Goal: Task Accomplishment & Management: Manage account settings

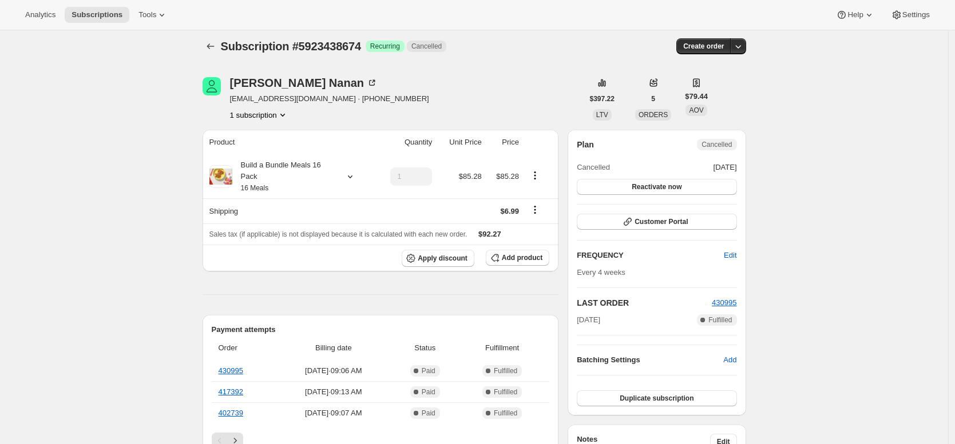
scroll to position [10, 0]
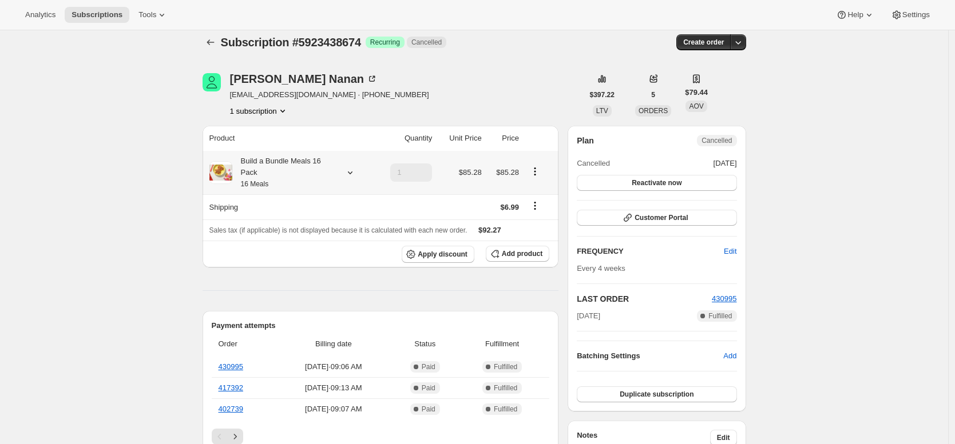
click at [274, 172] on div "Build a Bundle Meals 16 Pack 16 Meals" at bounding box center [283, 173] width 103 height 34
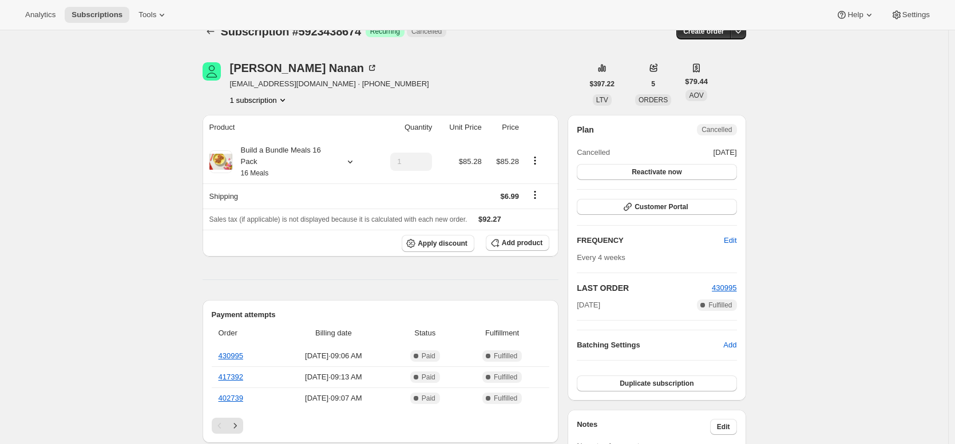
scroll to position [0, 0]
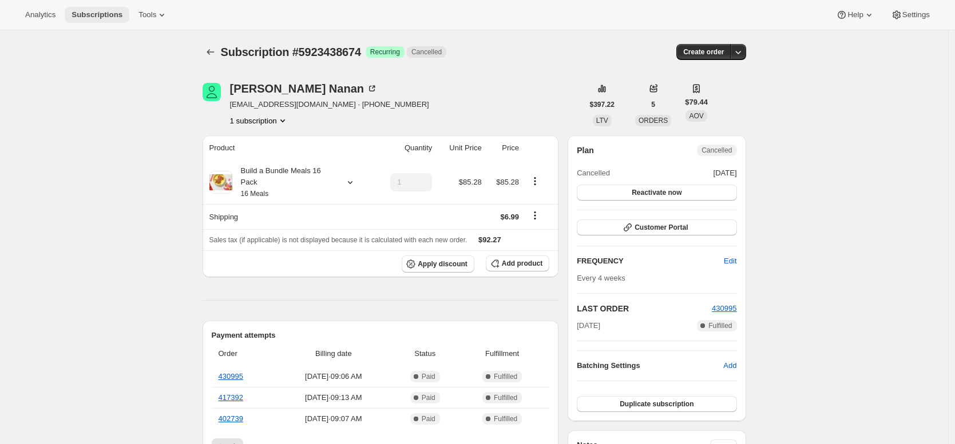
click at [114, 17] on span "Subscriptions" at bounding box center [97, 14] width 51 height 9
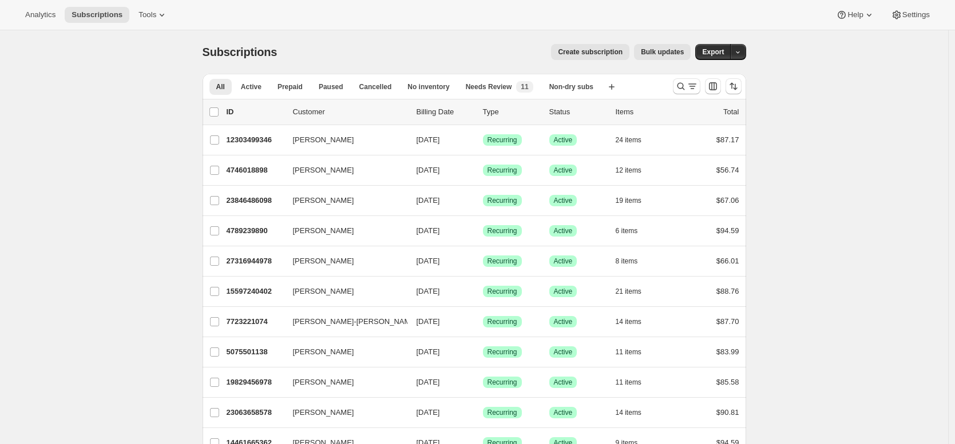
click at [299, 59] on div "Create subscription Bulk updates" at bounding box center [491, 52] width 400 height 16
click at [259, 86] on span "Active" at bounding box center [251, 86] width 21 height 9
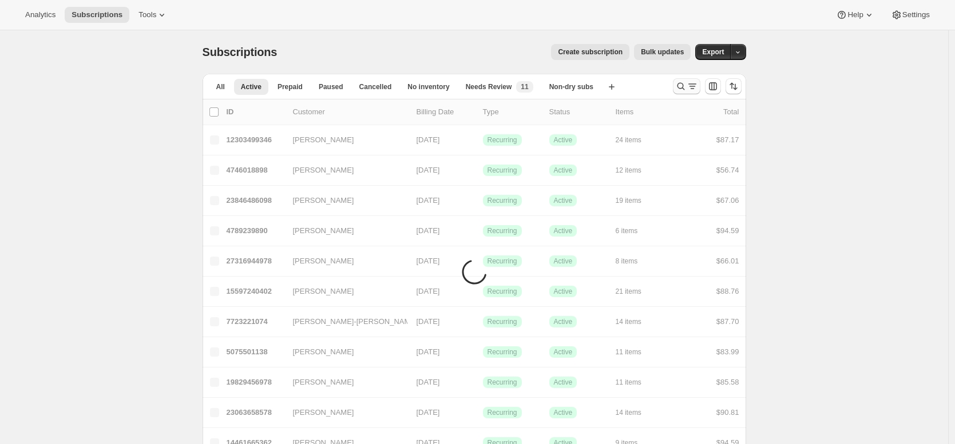
click at [686, 85] on icon "Search and filter results" at bounding box center [680, 86] width 11 height 11
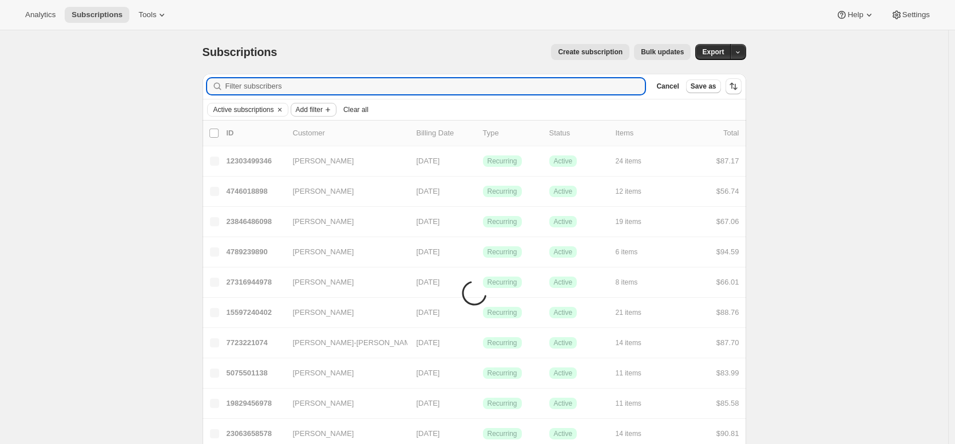
click at [323, 111] on span "Add filter" at bounding box center [309, 109] width 27 height 9
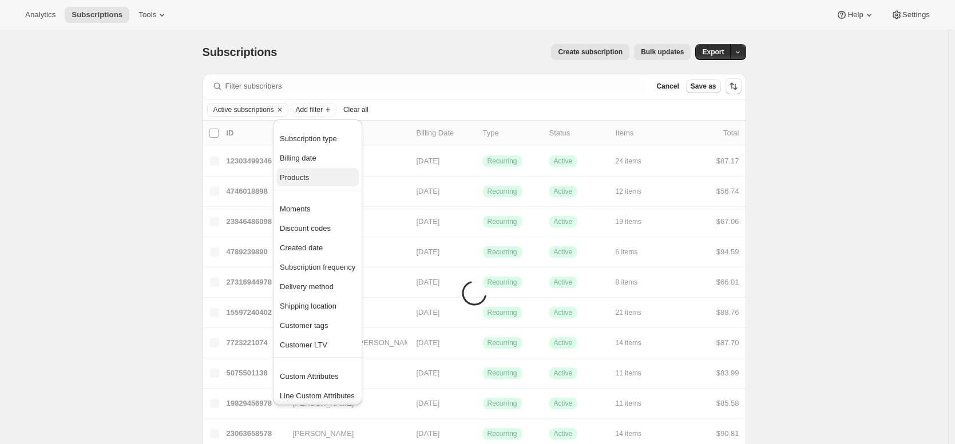
click at [330, 174] on span "Products" at bounding box center [318, 177] width 76 height 11
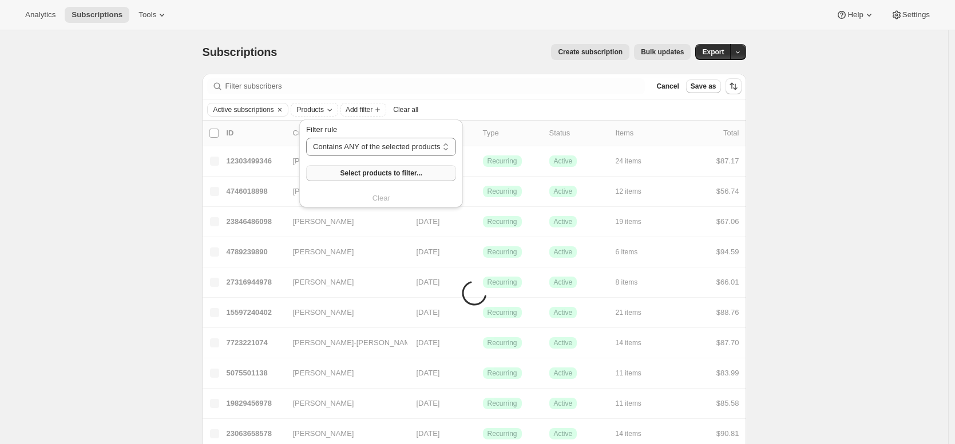
click at [347, 170] on span "Select products to filter..." at bounding box center [381, 173] width 82 height 9
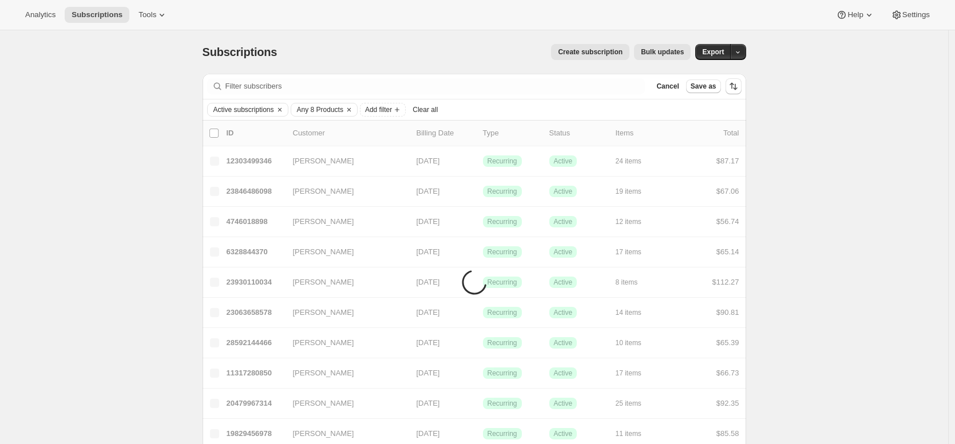
click at [510, 42] on div "Subscriptions. This page is ready Subscriptions Create subscription Bulk update…" at bounding box center [474, 51] width 543 height 43
click at [503, 30] on div "Subscriptions. This page is ready Subscriptions Create subscription Bulk update…" at bounding box center [474, 51] width 543 height 43
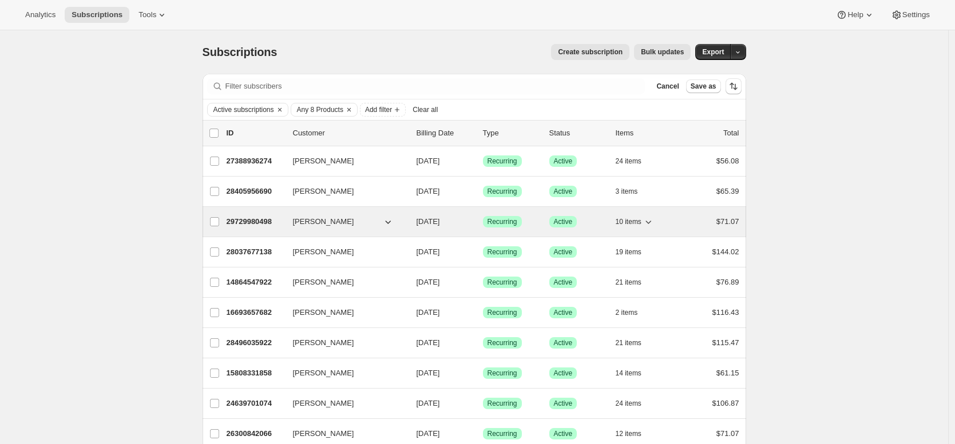
scroll to position [108, 0]
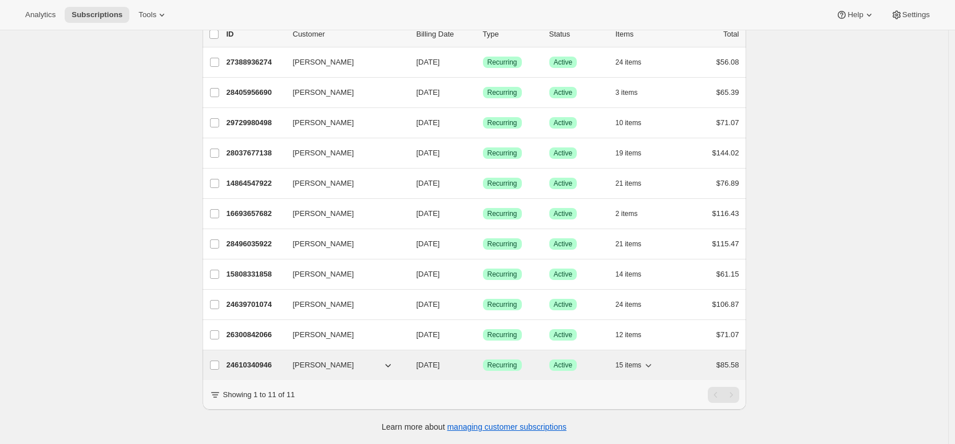
click at [263, 360] on p "24610340946" at bounding box center [255, 365] width 57 height 11
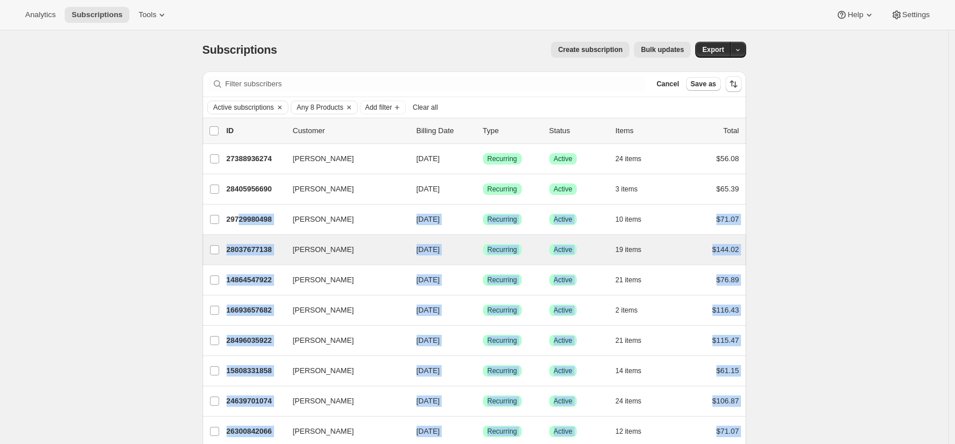
scroll to position [0, 0]
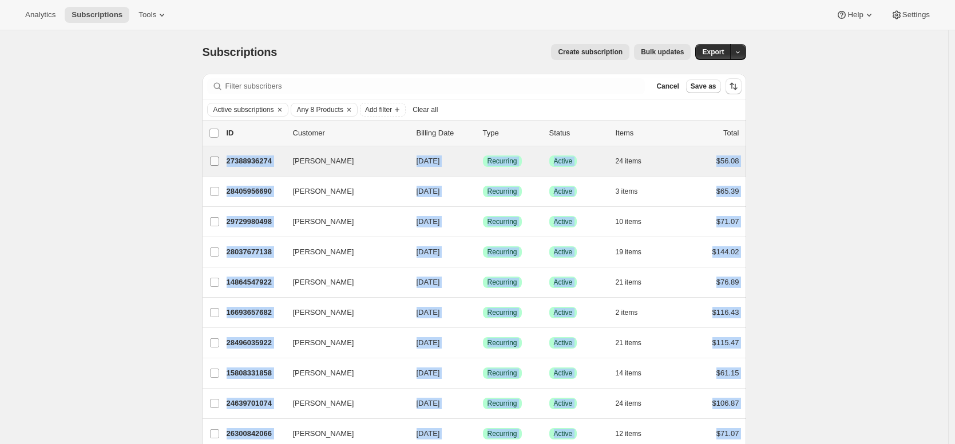
drag, startPoint x: 745, startPoint y: 357, endPoint x: 221, endPoint y: 164, distance: 557.8
click at [221, 164] on div "Subscriptions. This page is ready Subscriptions Create subscription Bulk update…" at bounding box center [474, 286] width 948 height 513
copy ul "Kelsi Norus 27388936274 Kelsi Norus 09/22/2025 Success Recurring Success Active…"
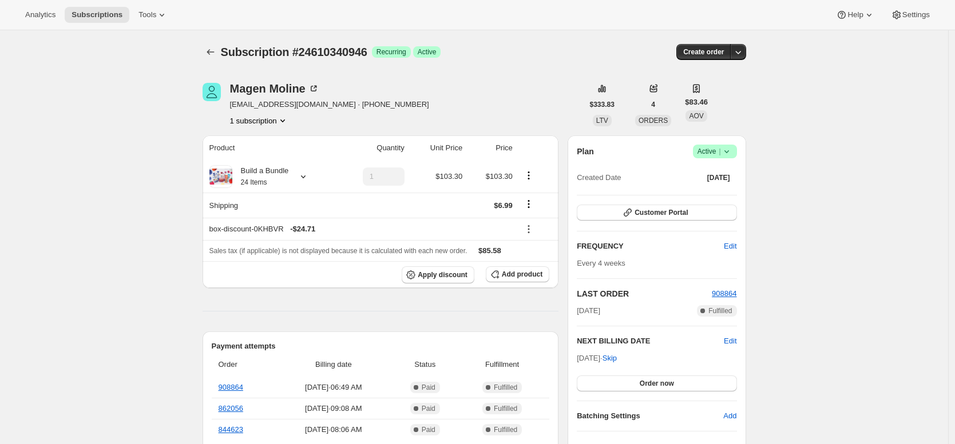
click at [215, 52] on icon "Subscriptions" at bounding box center [210, 51] width 11 height 11
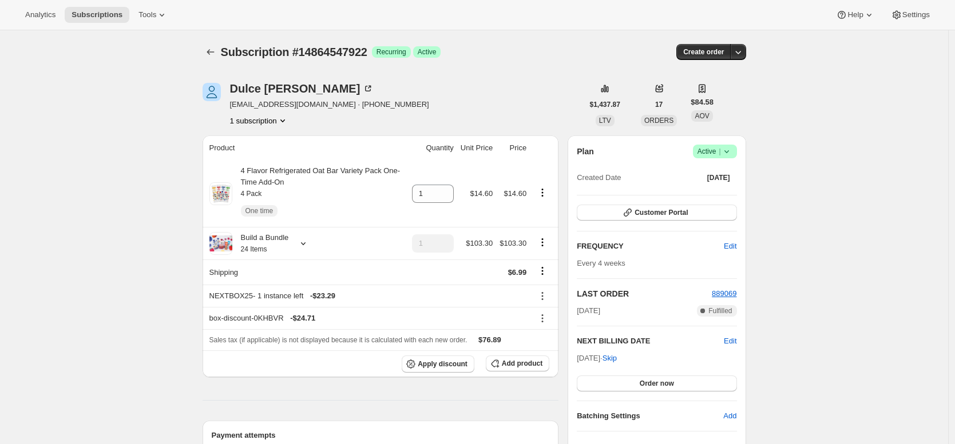
click at [264, 240] on div "Build a Bundle 24 Items" at bounding box center [260, 243] width 57 height 23
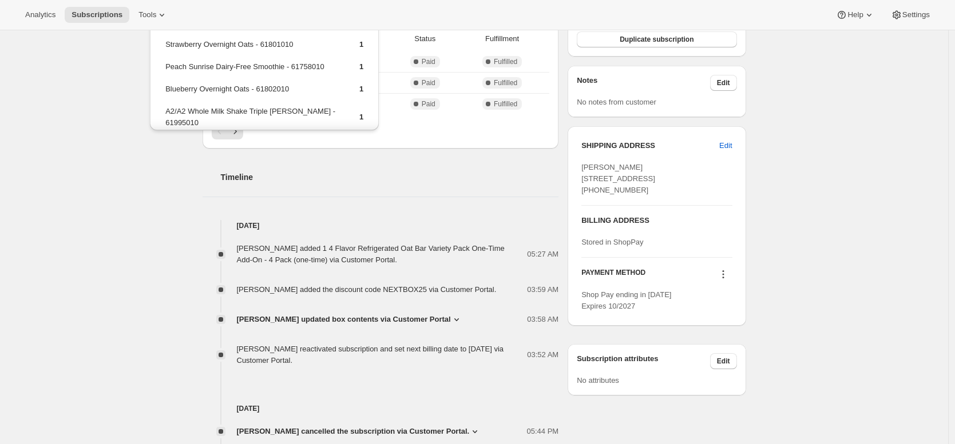
scroll to position [420, 0]
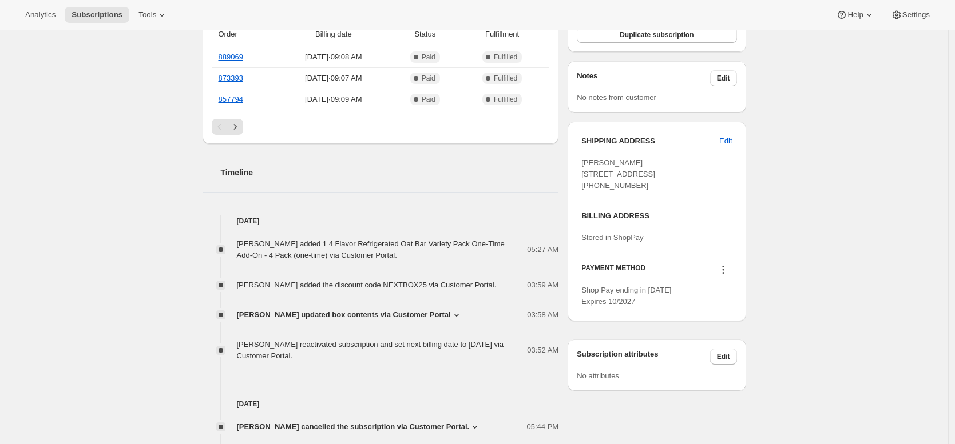
click at [120, 301] on div "Subscription #14864547922. This page is ready Subscription #14864547922 Success…" at bounding box center [474, 204] width 948 height 1188
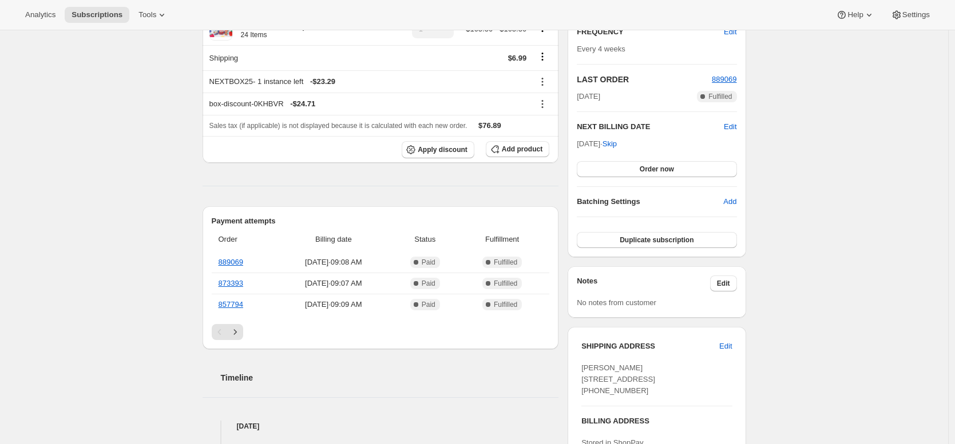
scroll to position [42, 0]
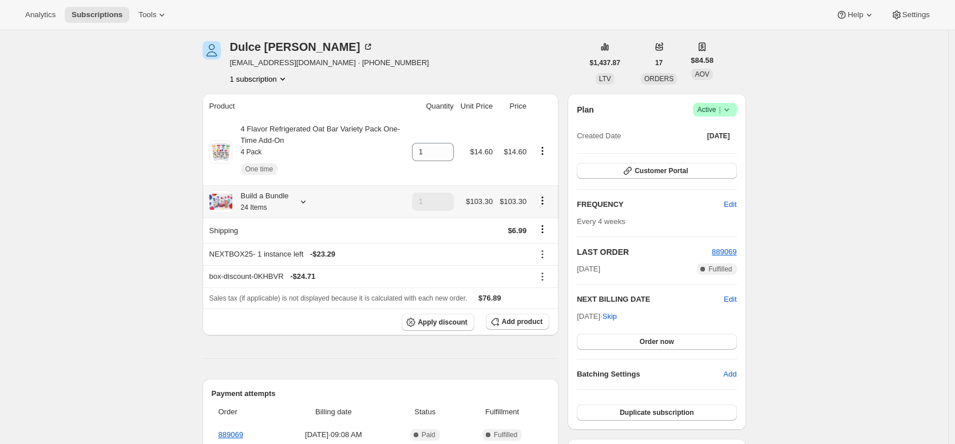
click at [251, 202] on div "Build a Bundle 24 Items" at bounding box center [260, 201] width 57 height 23
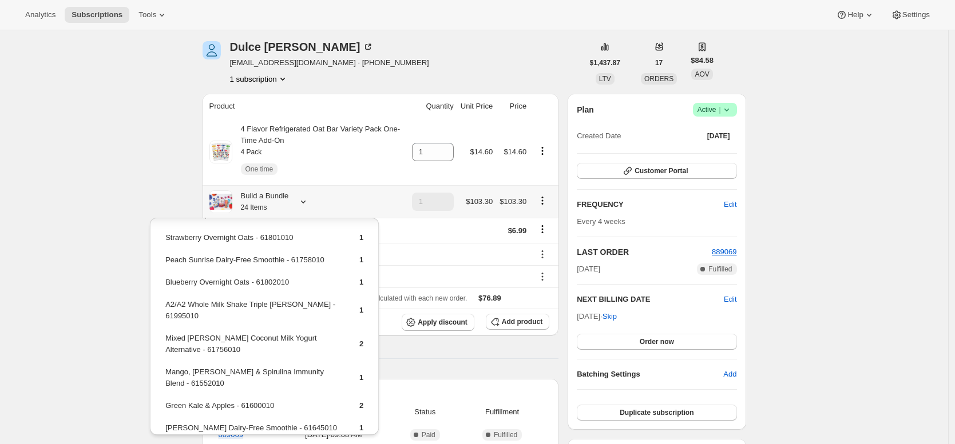
scroll to position [383, 0]
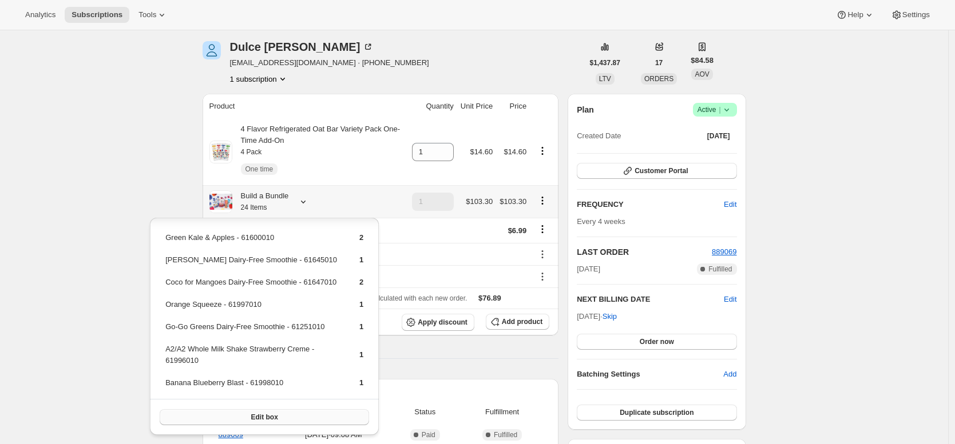
click at [270, 410] on button "Edit box" at bounding box center [264, 418] width 209 height 16
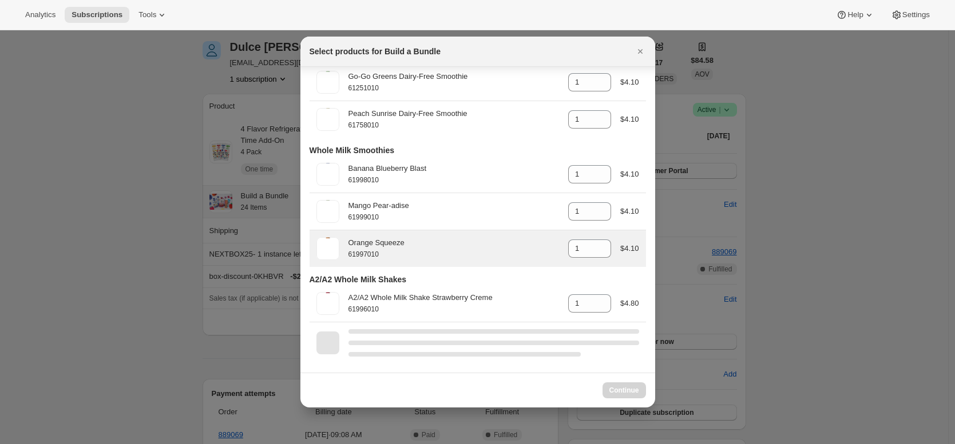
scroll to position [2246, 0]
select select "gid://shopify/ProductVariant/42094505427026"
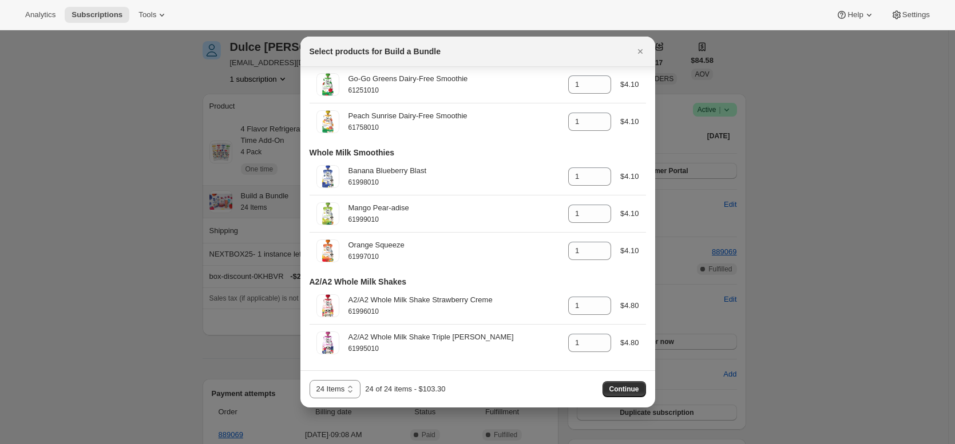
click at [122, 238] on div at bounding box center [477, 222] width 955 height 444
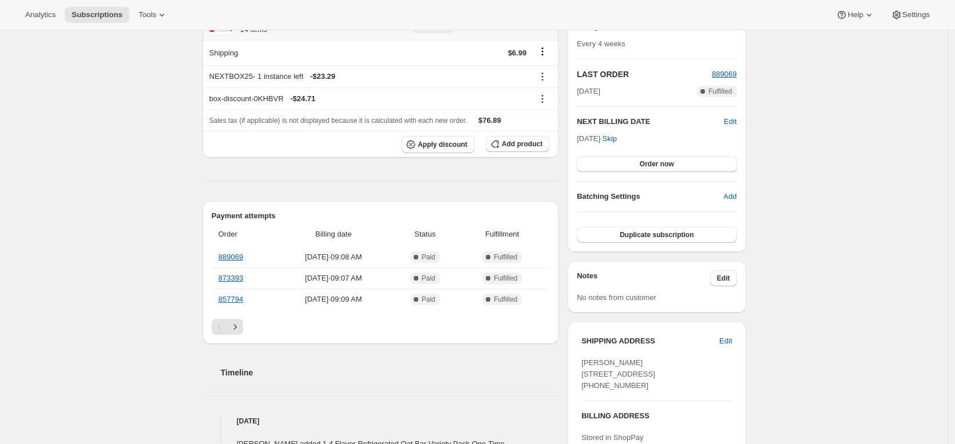
scroll to position [417, 0]
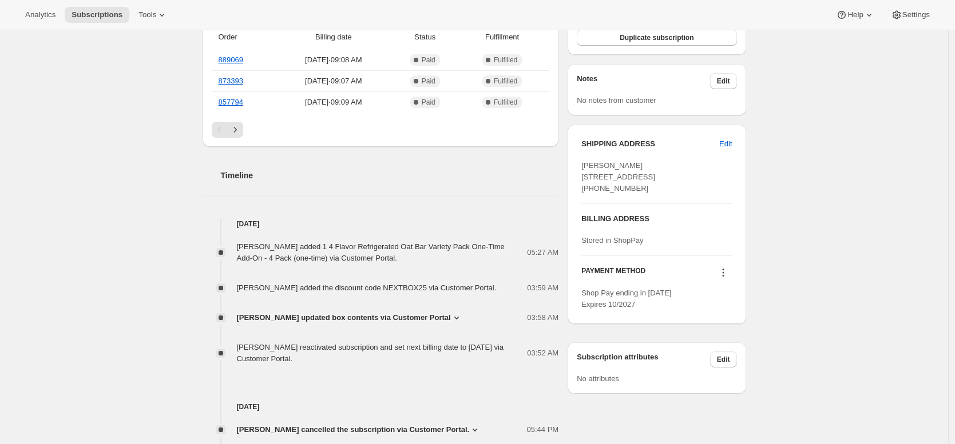
click at [451, 315] on icon at bounding box center [456, 317] width 11 height 11
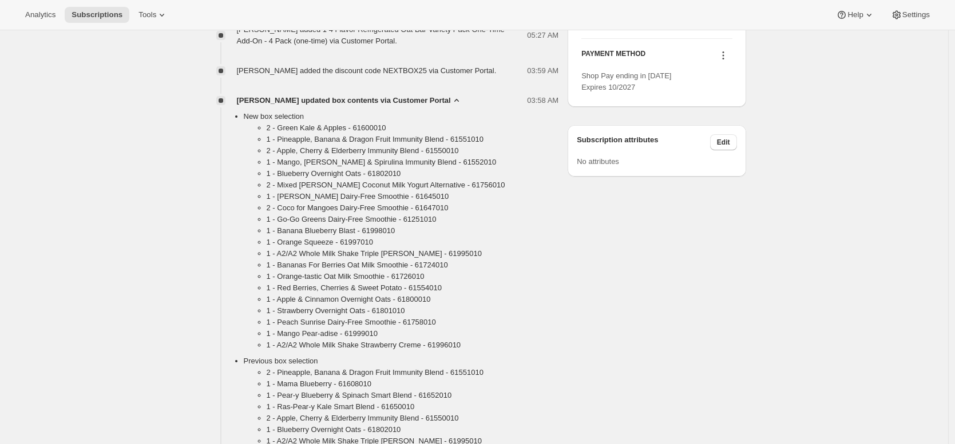
scroll to position [635, 0]
